Goal: Information Seeking & Learning: Learn about a topic

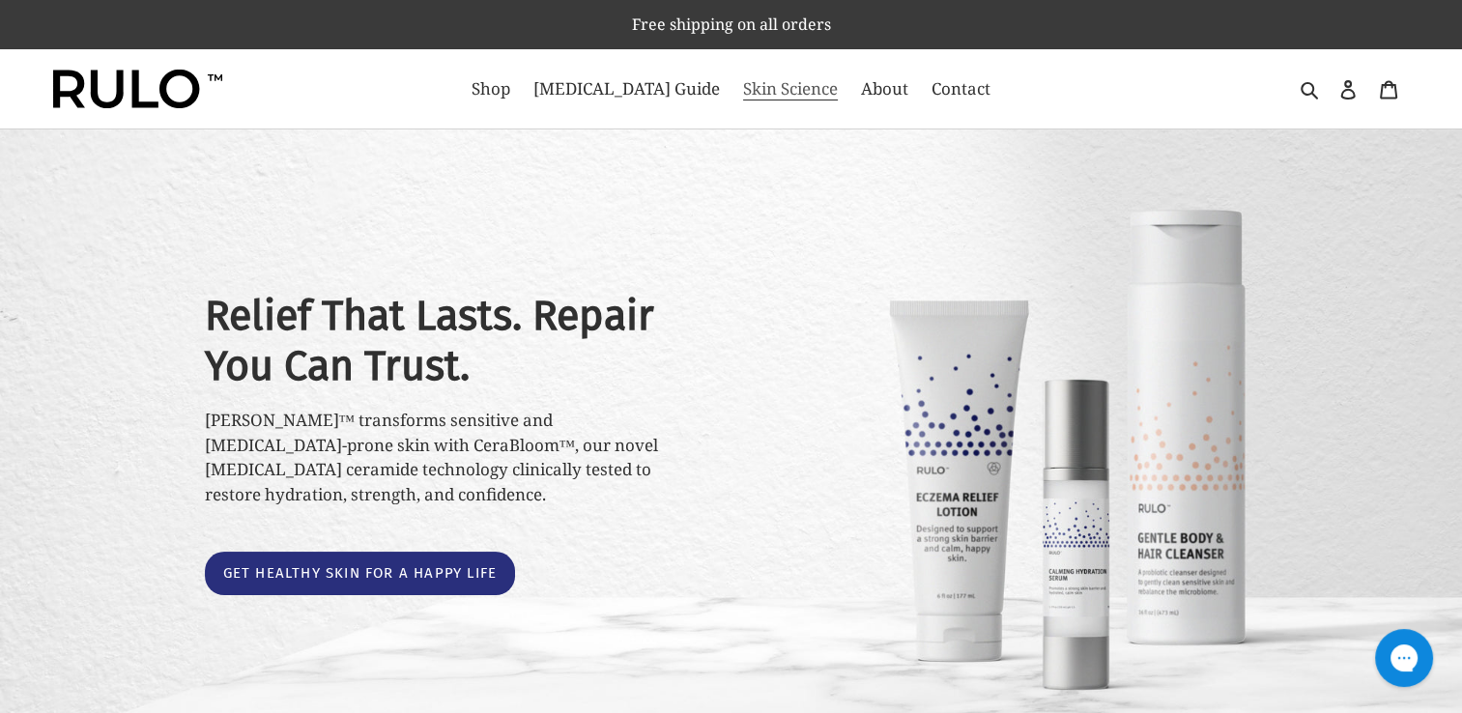
click at [746, 99] on span "Skin Science" at bounding box center [790, 88] width 95 height 23
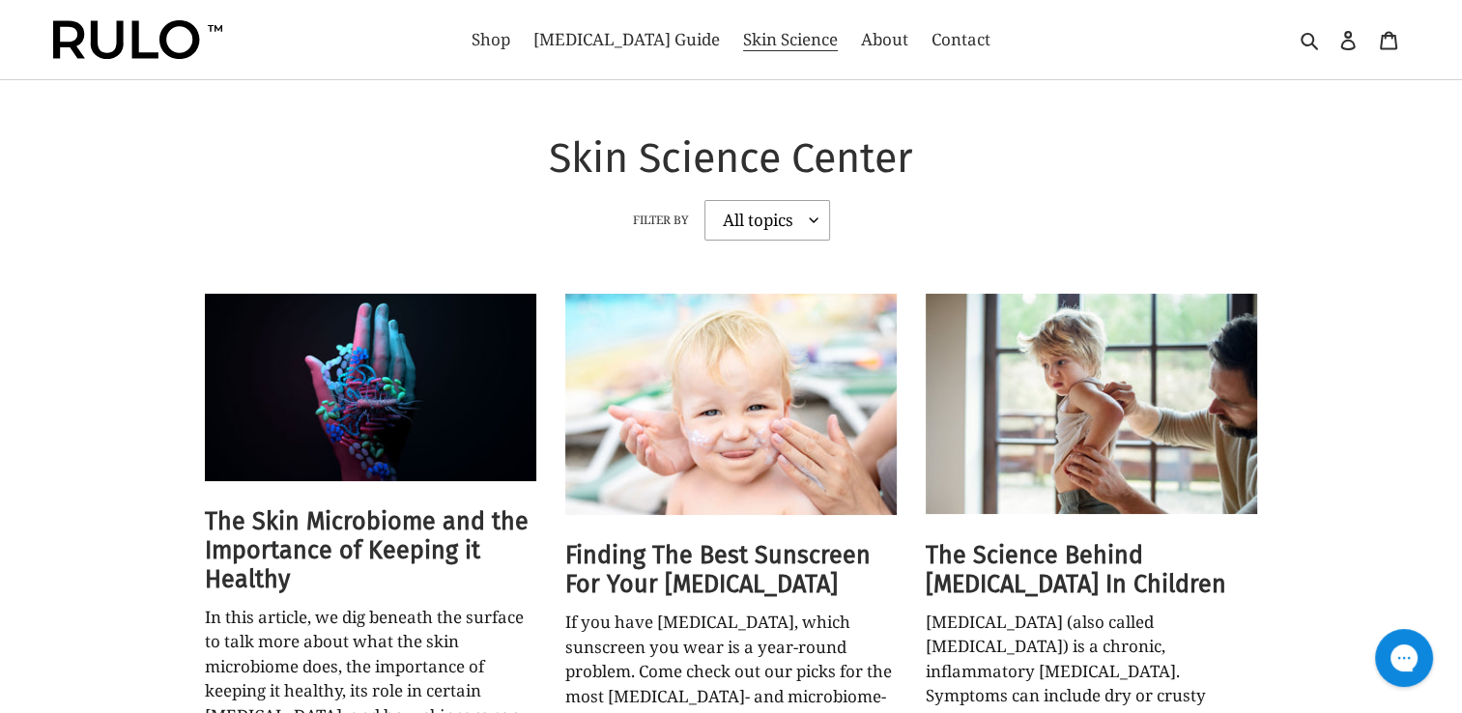
click at [781, 239] on select "All topics atopic dermatitis Ceramides eczema" at bounding box center [767, 220] width 126 height 41
